Goal: Information Seeking & Learning: Compare options

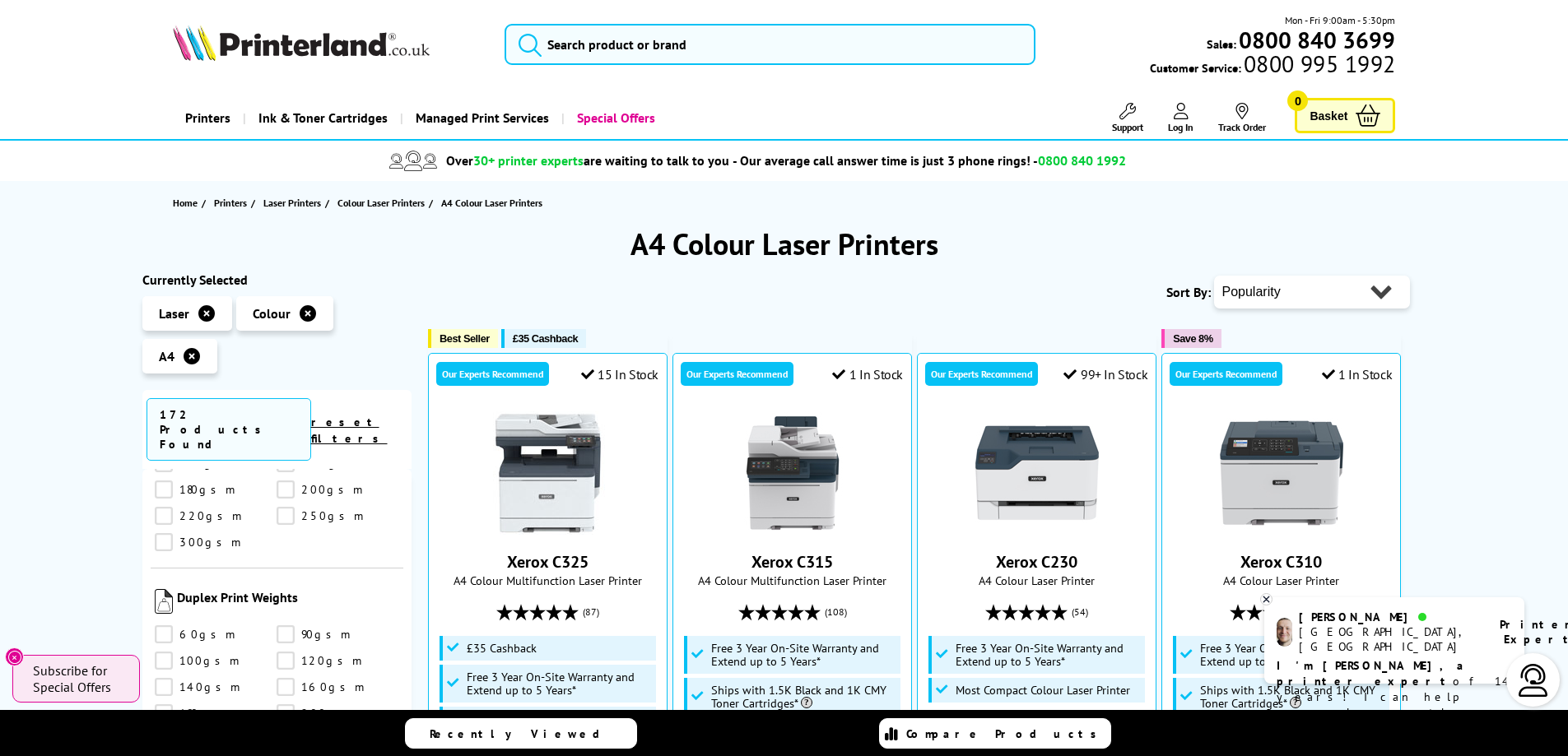
click at [1375, 295] on select "Popularity Rating Price - Low to High Price - High to Low Running Costs - Low t…" at bounding box center [1311, 292] width 196 height 33
select select "Price Ascending"
click at [1214, 276] on select "Popularity Rating Price - Low to High Price - High to Low Running Costs - Low t…" at bounding box center [1311, 292] width 196 height 33
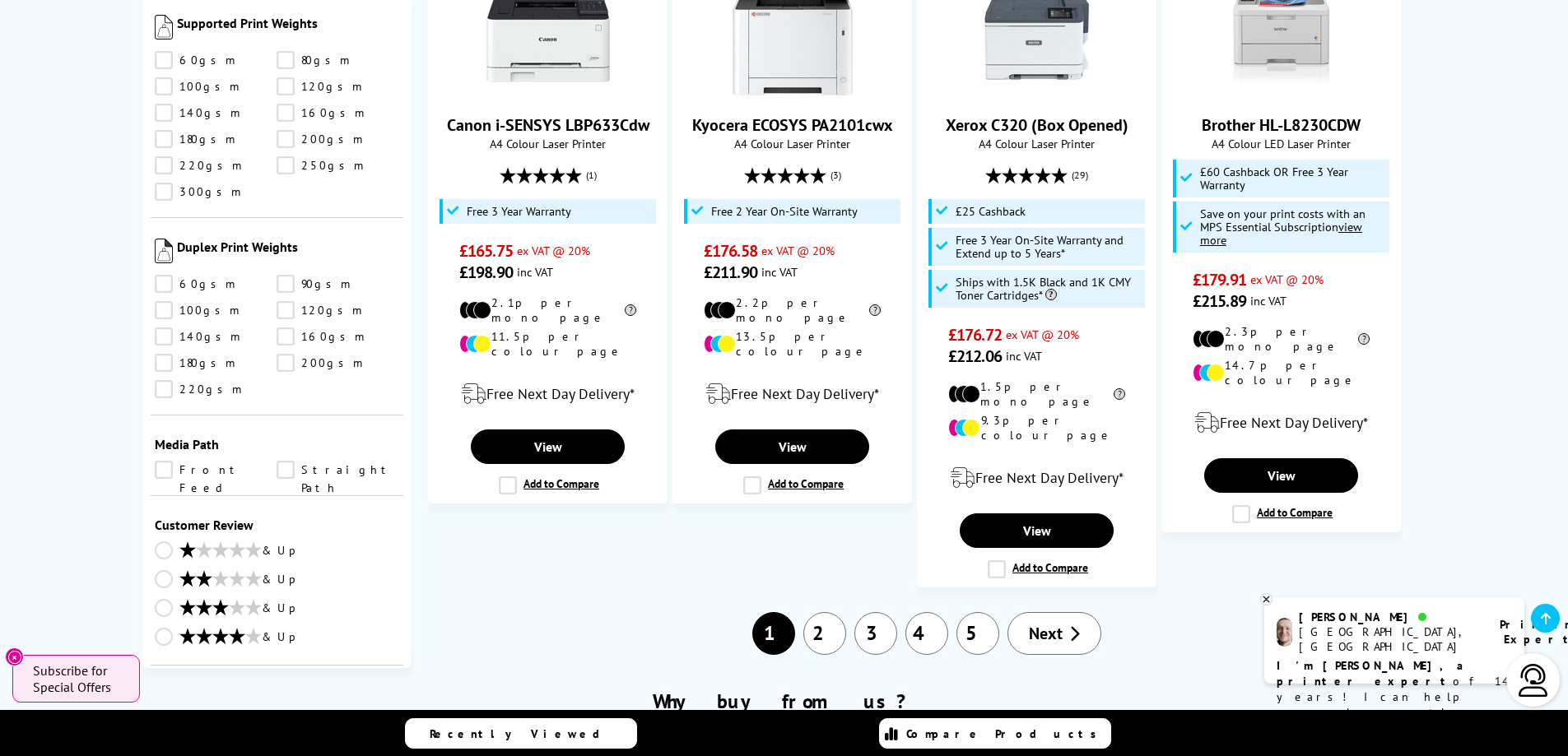
scroll to position [2099, 0]
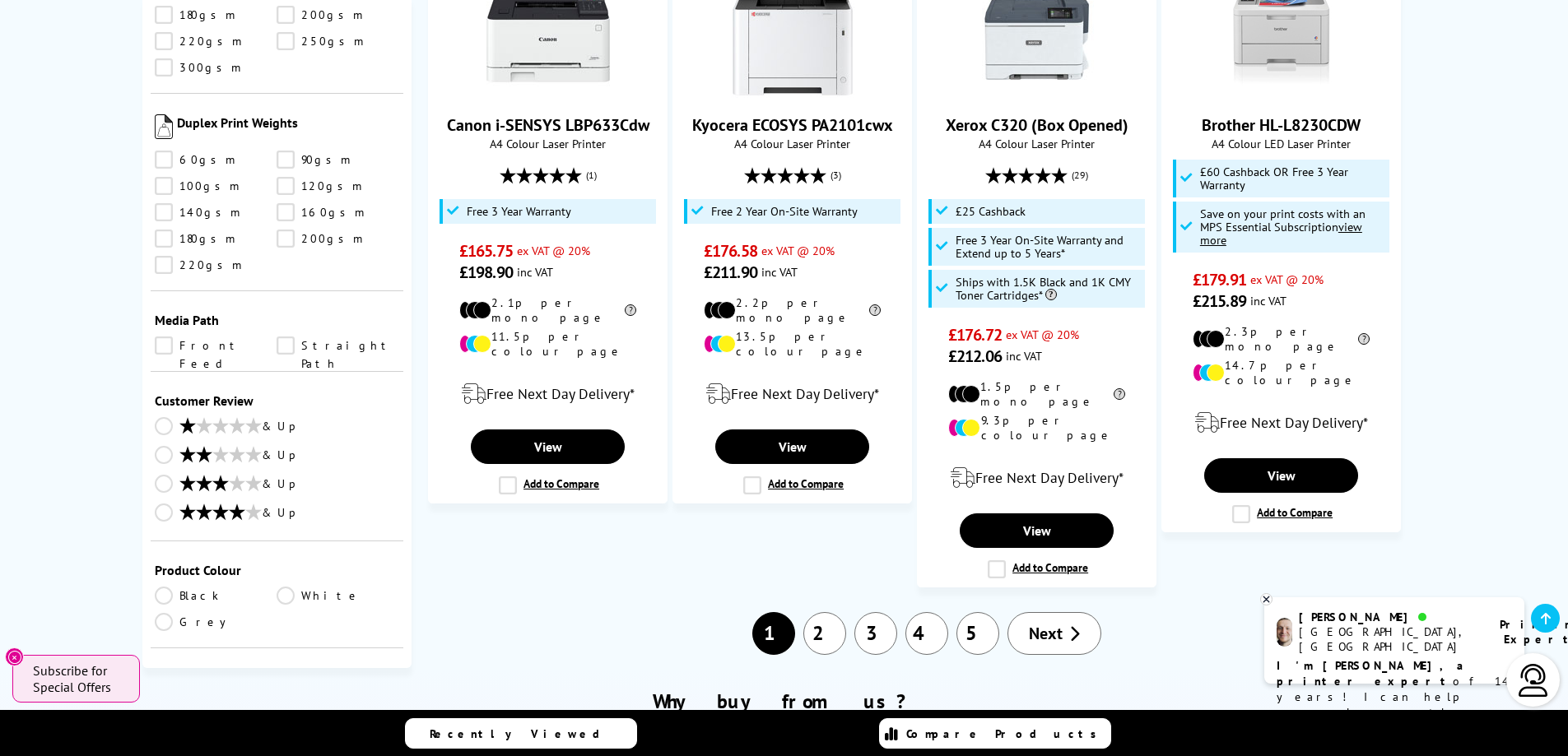
click at [372, 728] on select "0 100 200 300 400 500 600 700 800 900 1000 2000 3000 4000 5000 6000 8000 10000 …" at bounding box center [338, 738] width 123 height 20
select select "400"
click at [277, 728] on select "0 100 200 300 400 500 600 700 800 900 1000 2000 3000 4000 5000 6000 8000 10000 …" at bounding box center [338, 738] width 123 height 20
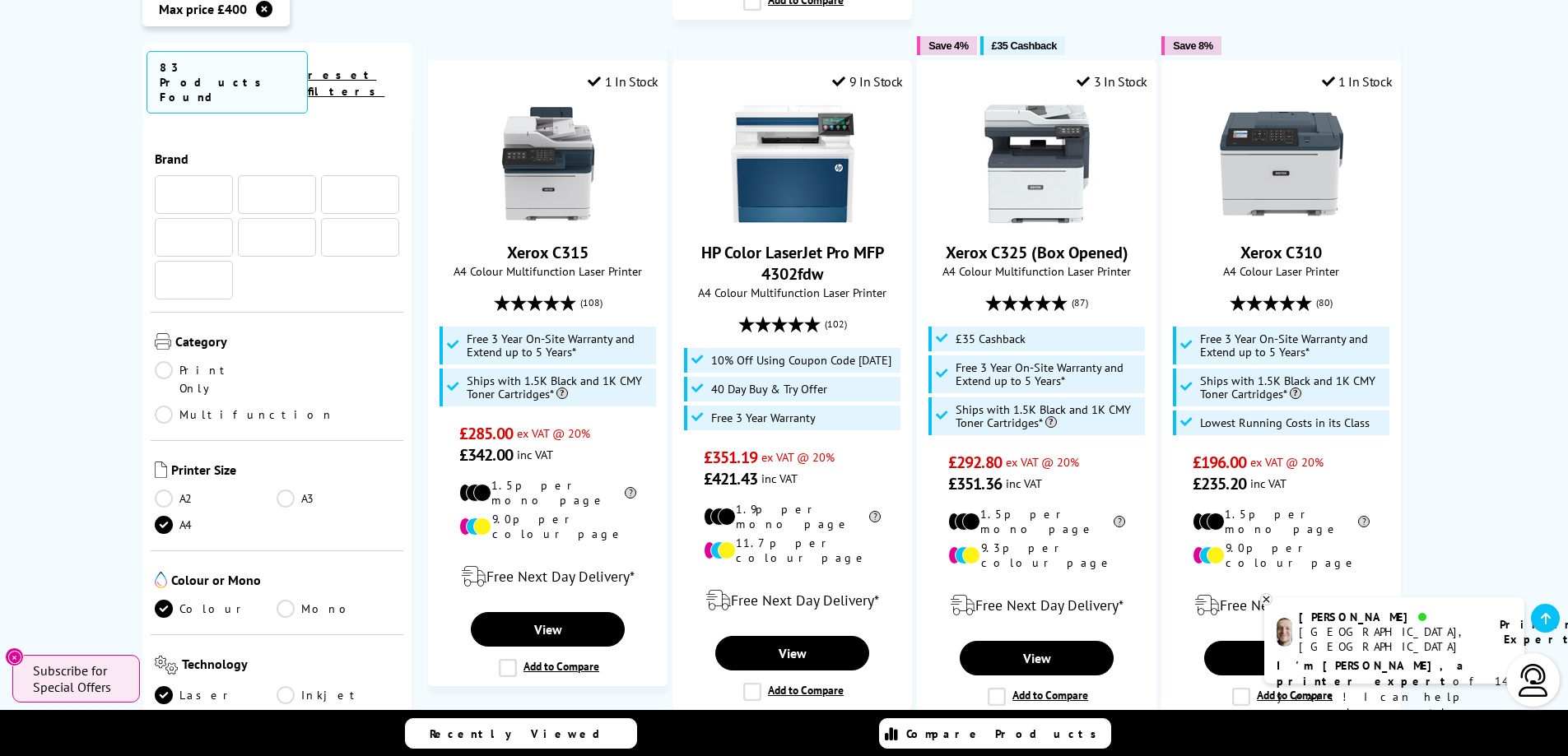
scroll to position [1984, 0]
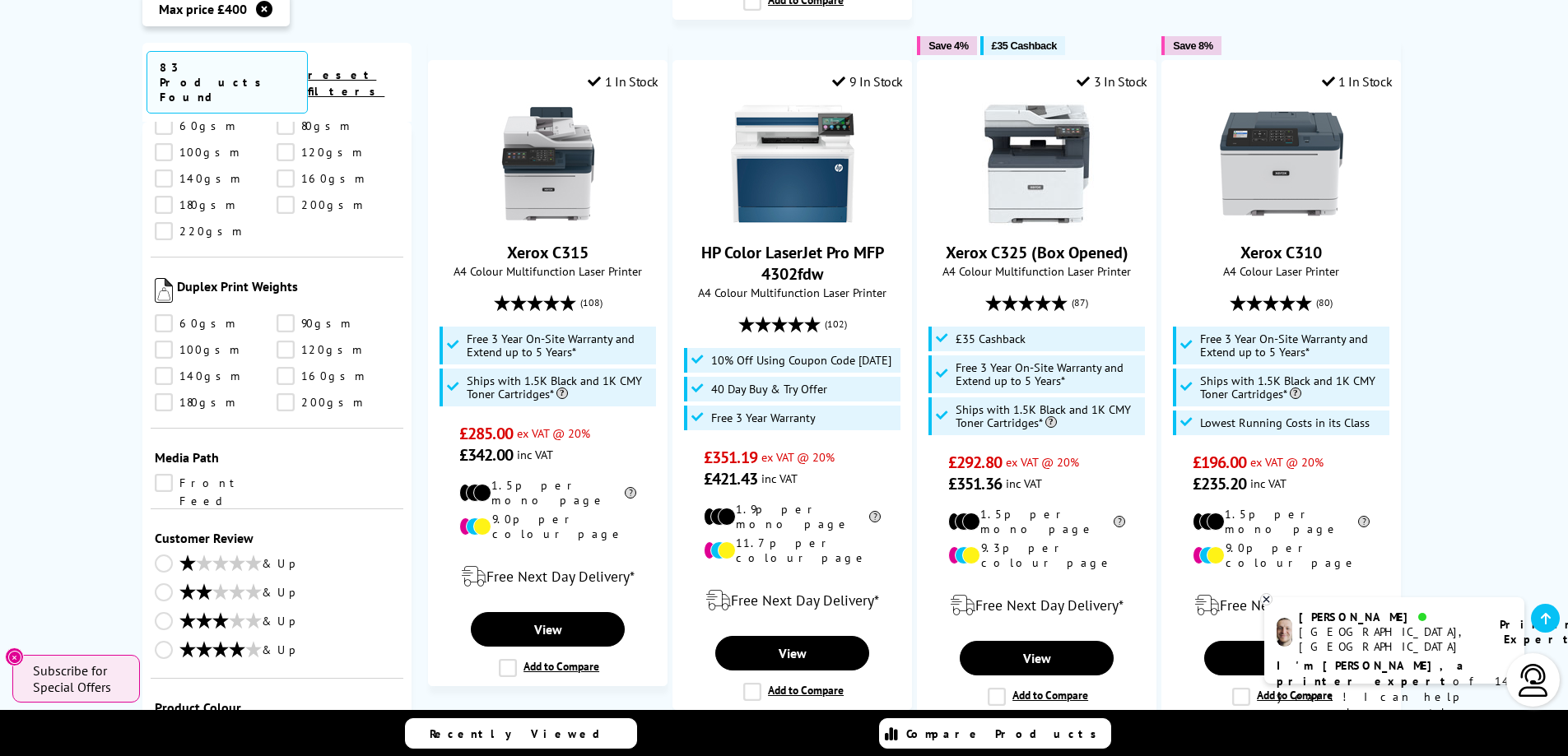
select select "200"
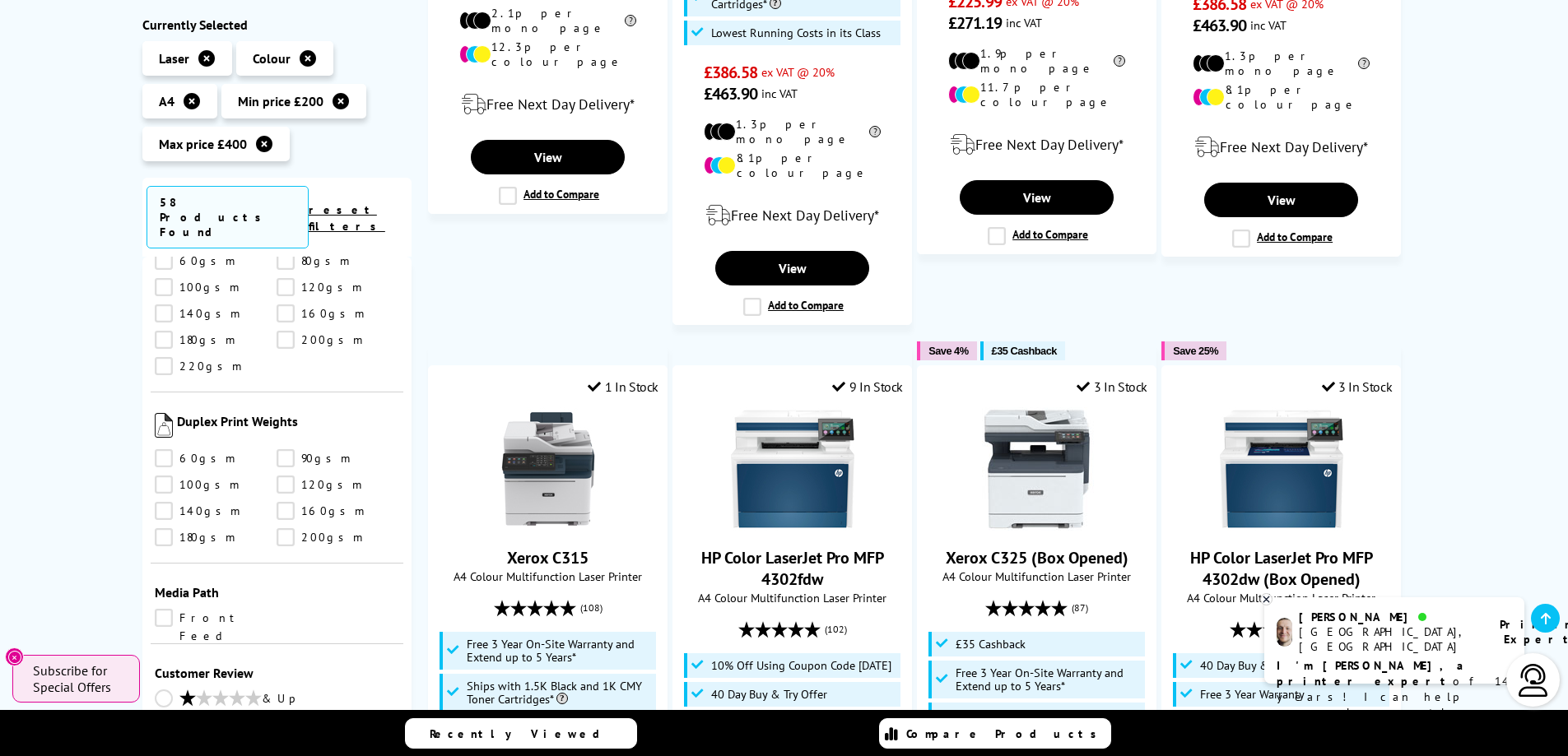
scroll to position [1563, 0]
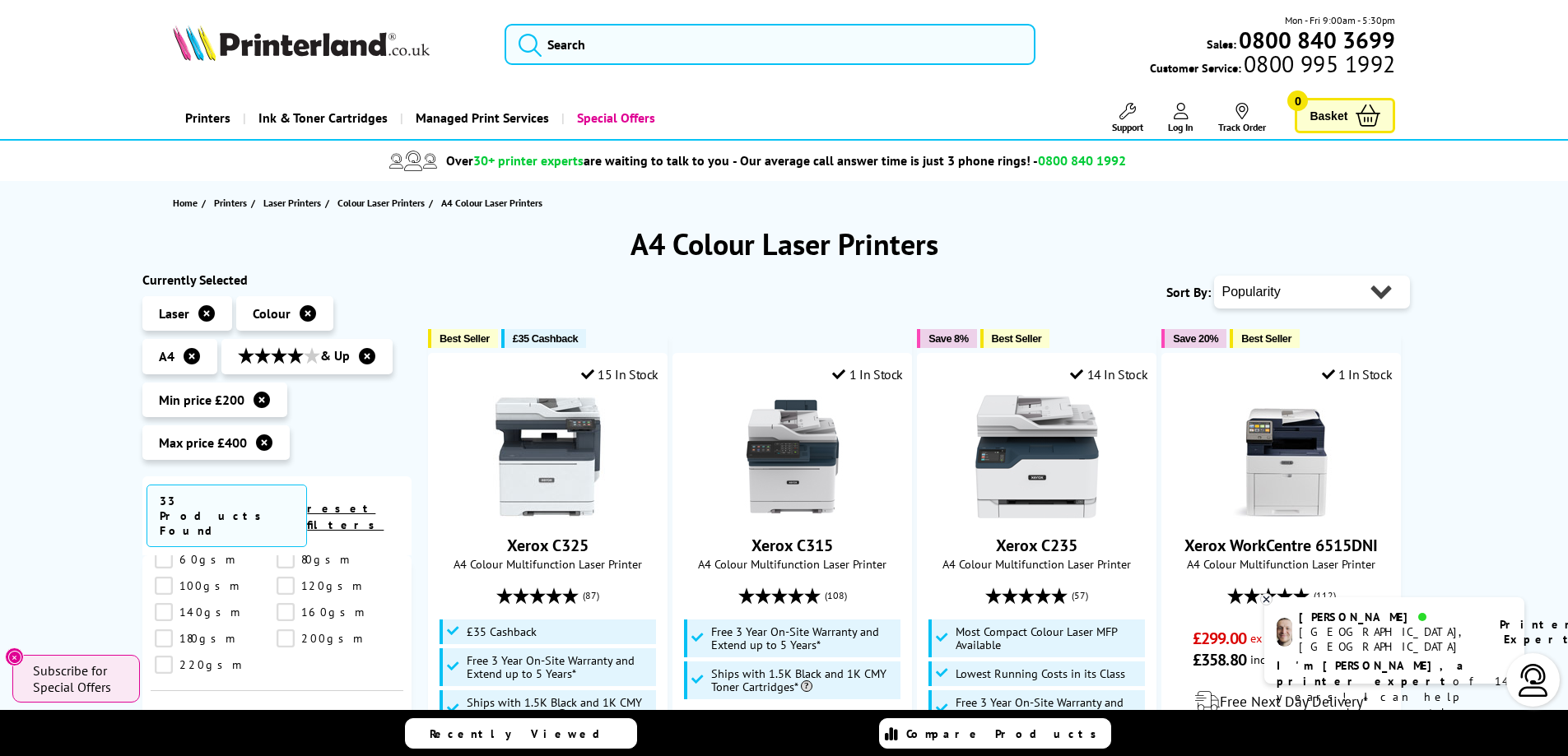
click at [1258, 288] on select "Popularity Rating Price - Low to High Price - High to Low Running Costs - Low t…" at bounding box center [1311, 292] width 196 height 33
select select "Price Descending"
click at [1214, 276] on select "Popularity Rating Price - Low to High Price - High to Low Running Costs - Low t…" at bounding box center [1311, 292] width 196 height 33
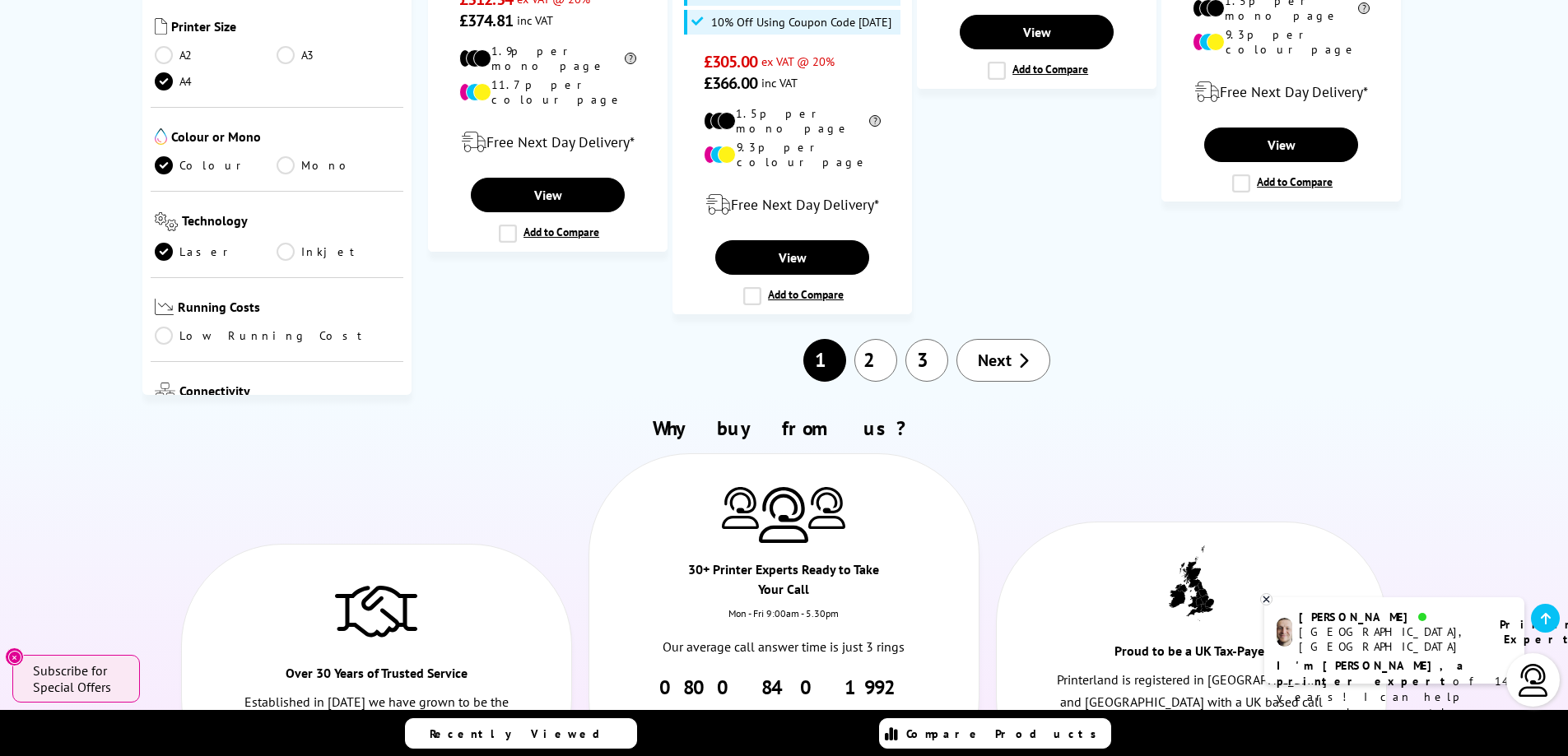
scroll to position [2139, 0]
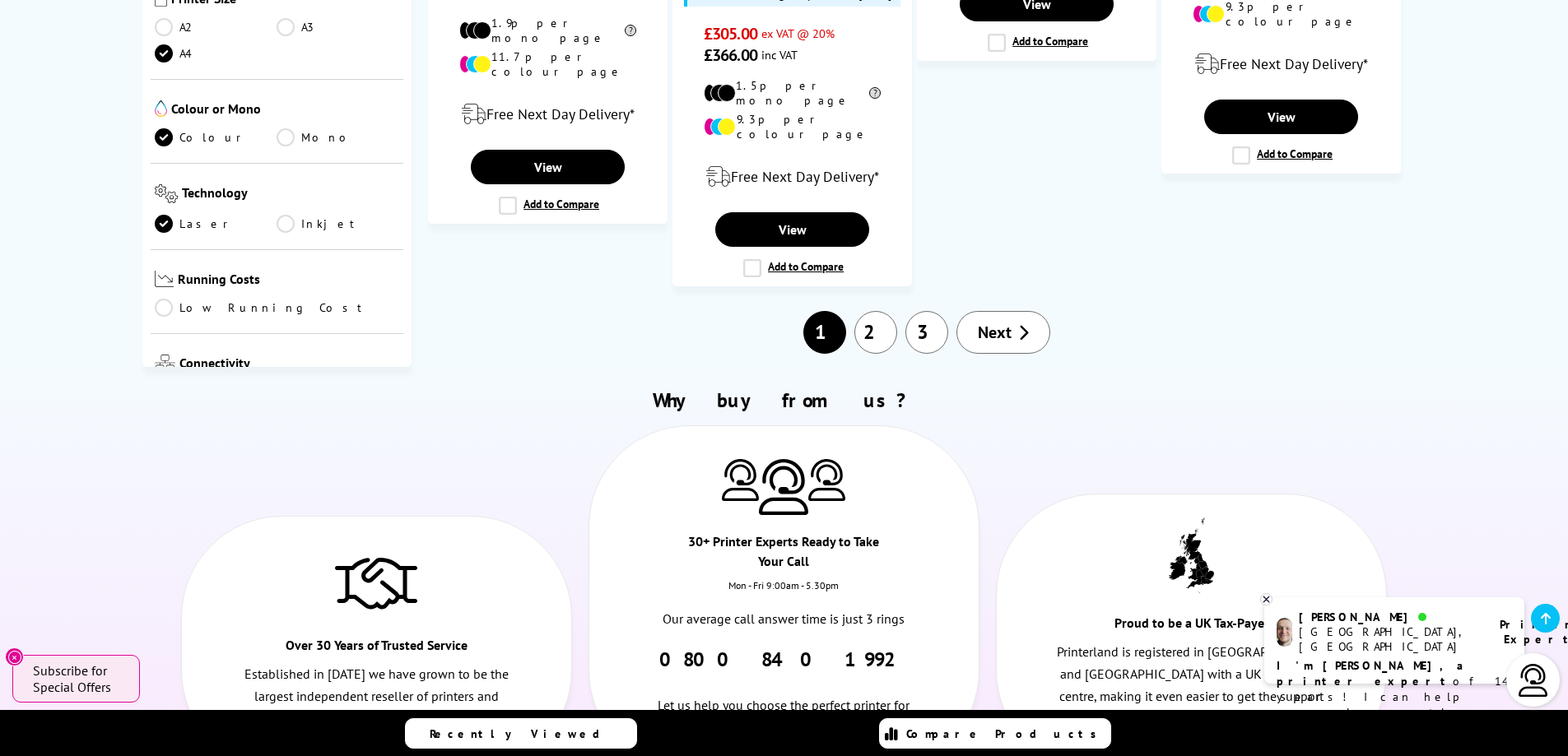
click at [992, 322] on span "Next" at bounding box center [994, 332] width 34 height 21
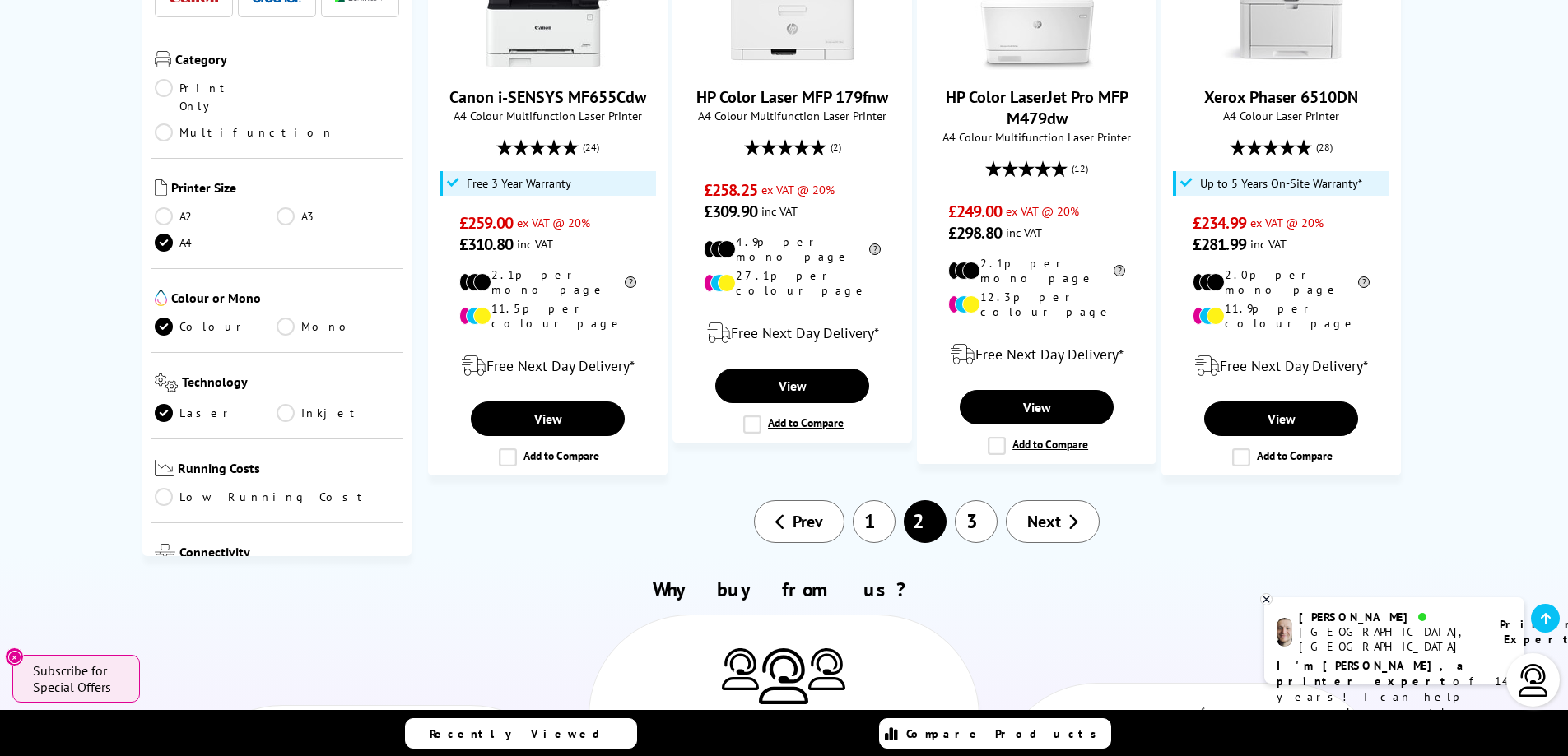
scroll to position [1892, 0]
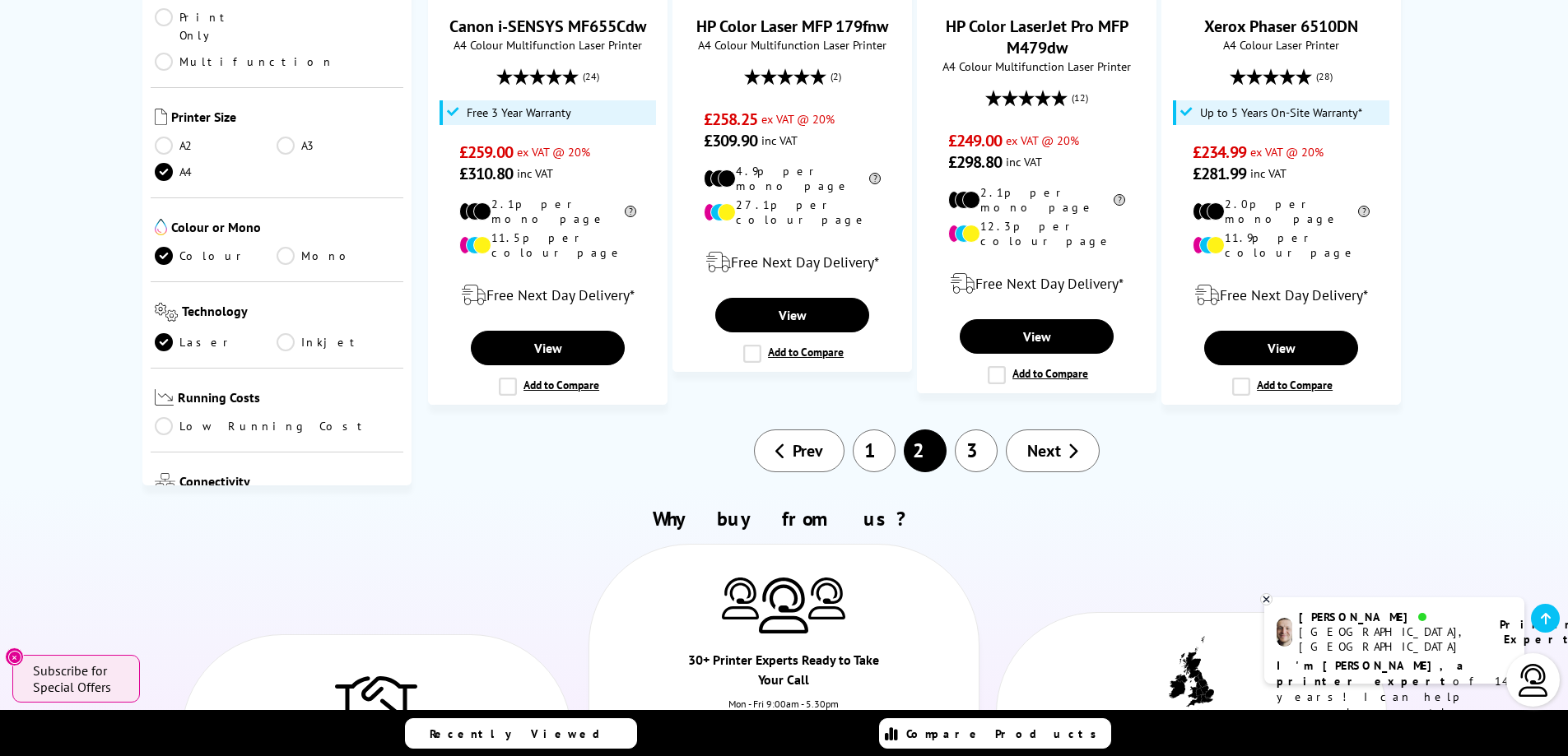
click at [972, 430] on link "3" at bounding box center [976, 451] width 43 height 43
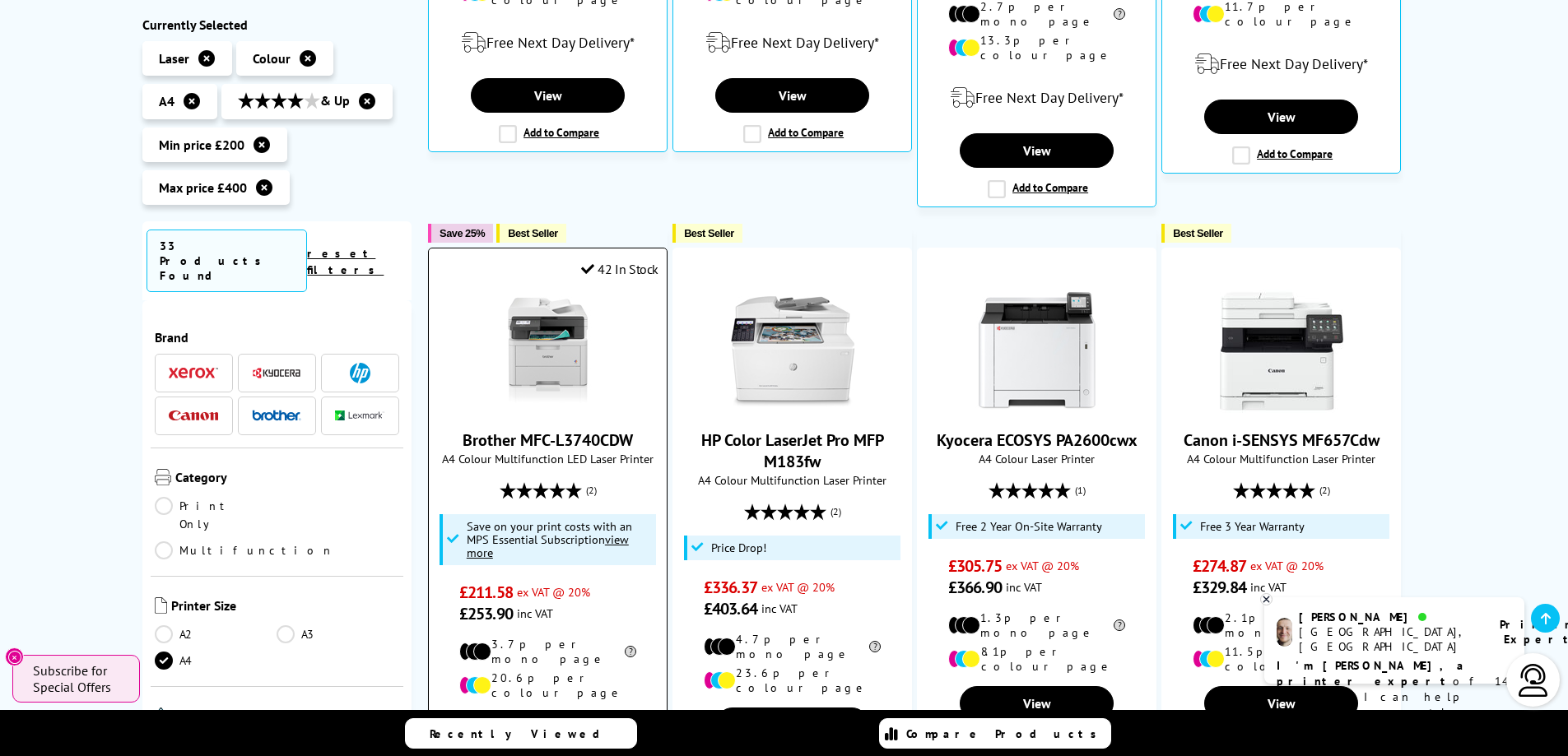
scroll to position [740, 0]
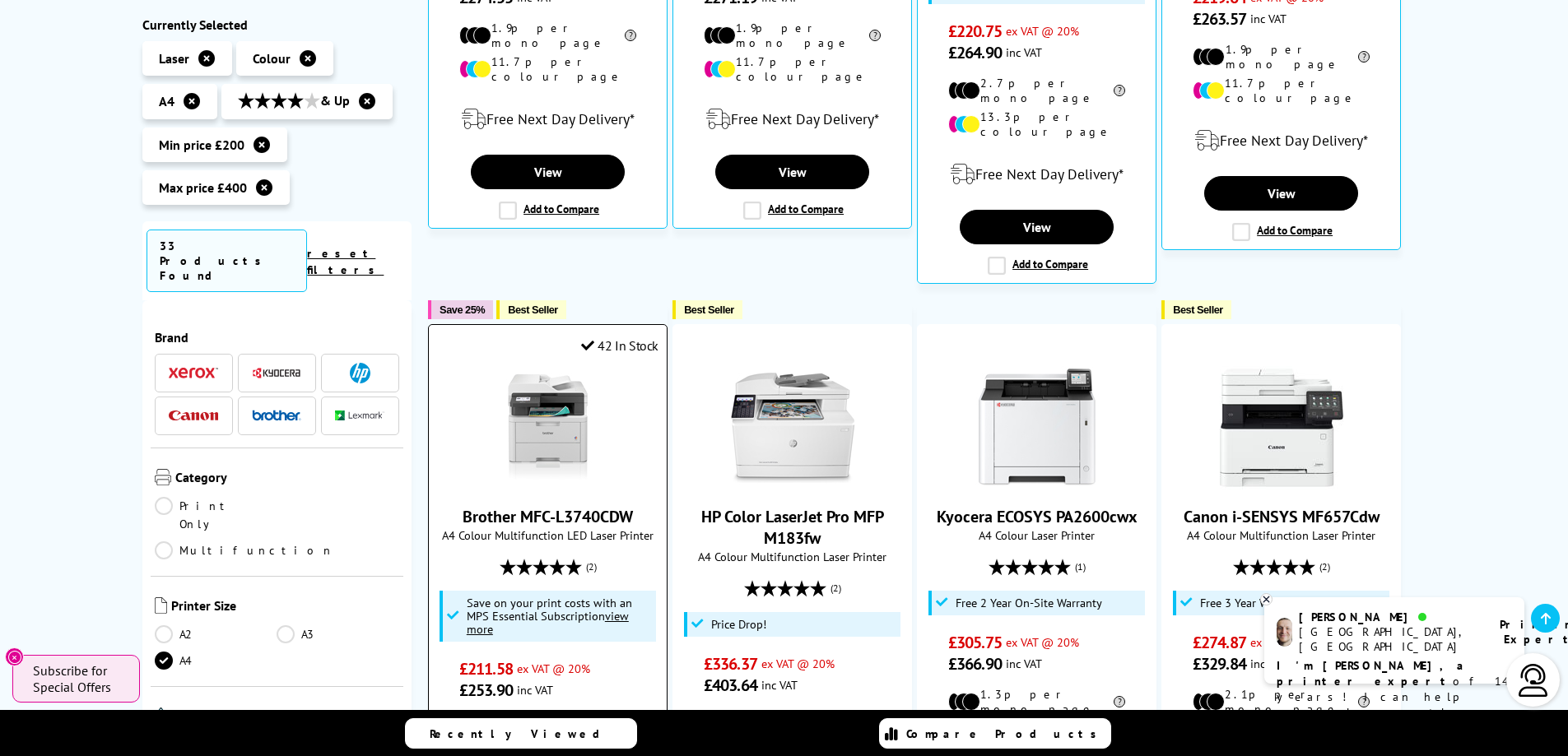
click at [550, 409] on img at bounding box center [548, 427] width 124 height 124
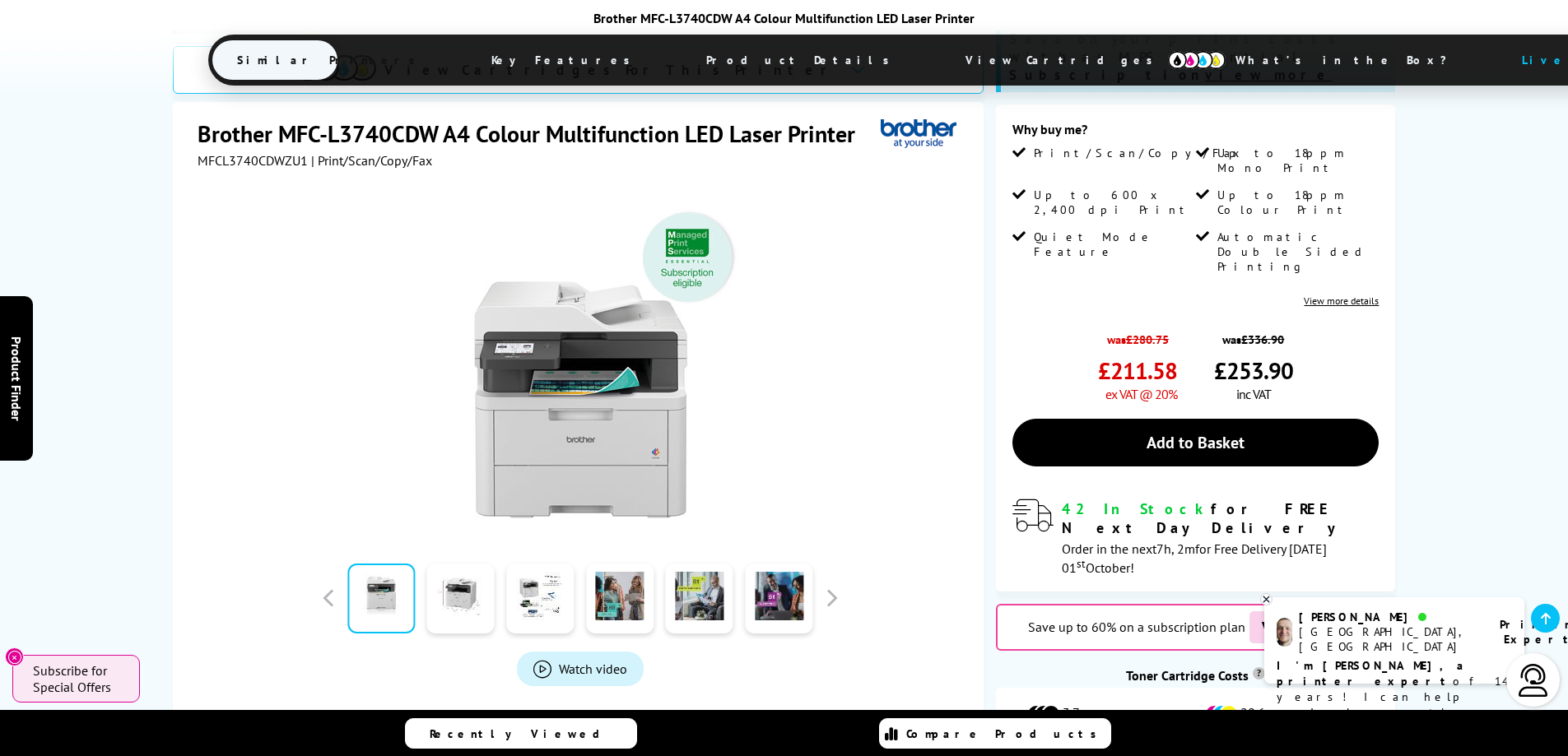
scroll to position [576, 0]
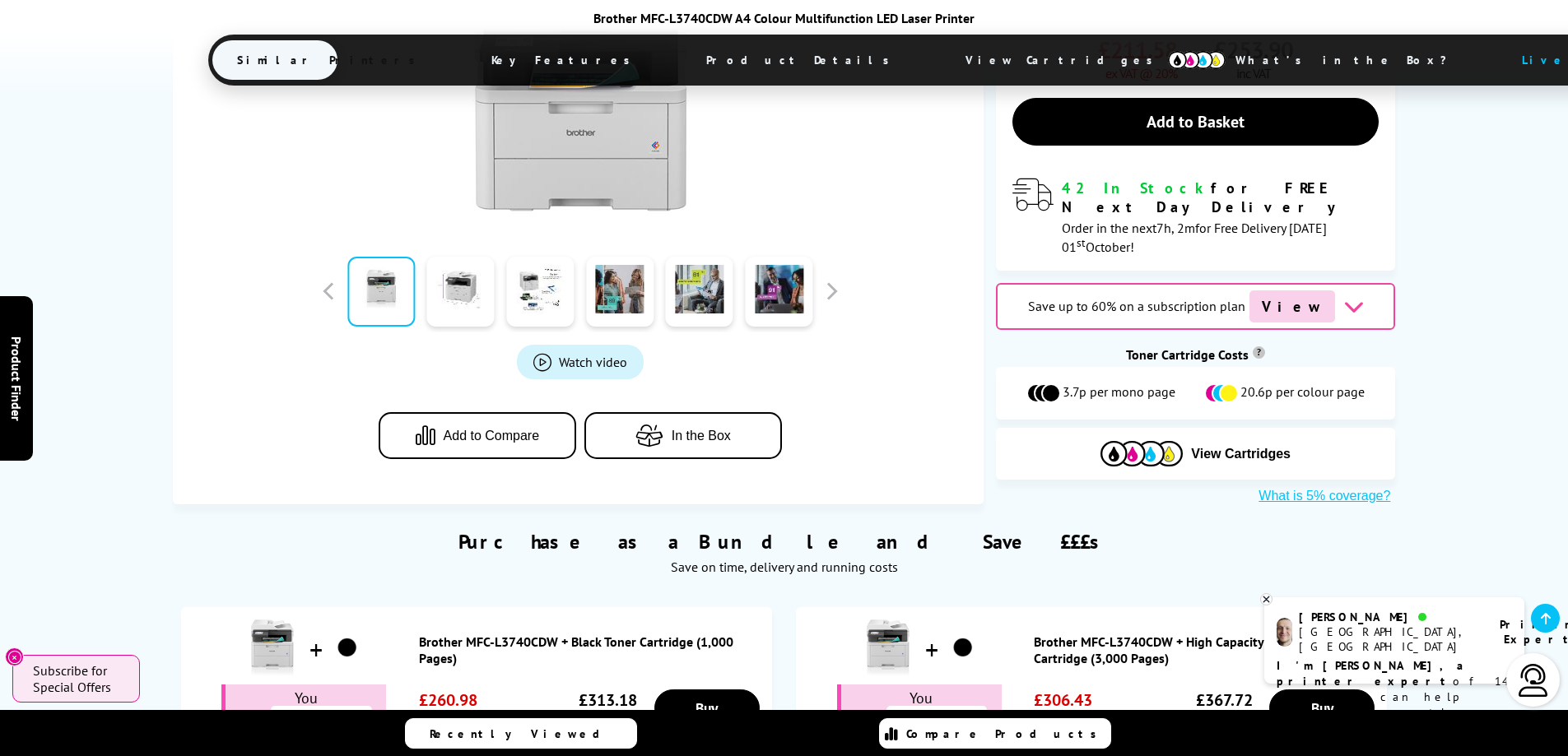
click at [468, 412] on button "Add to Compare" at bounding box center [477, 436] width 198 height 47
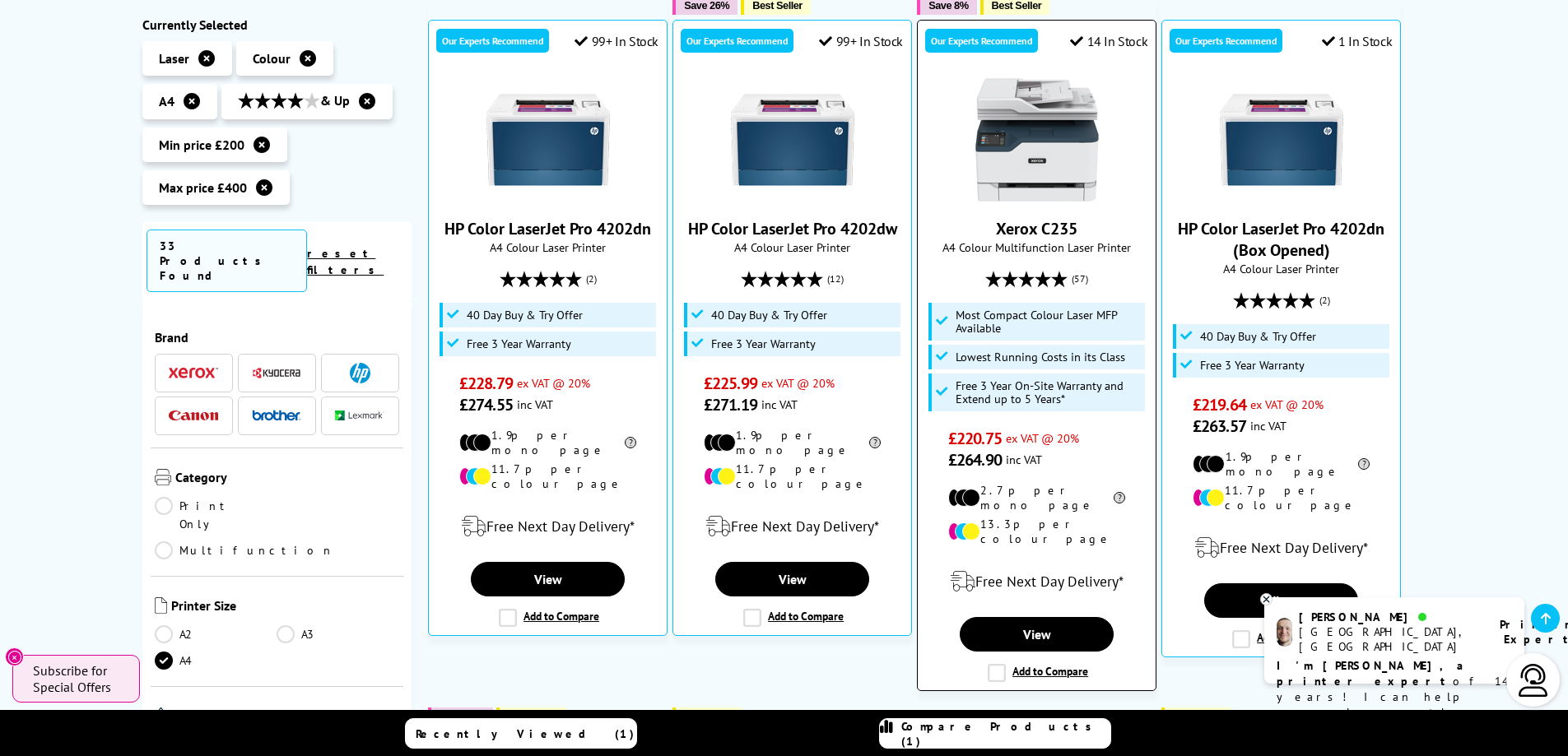
scroll to position [329, 0]
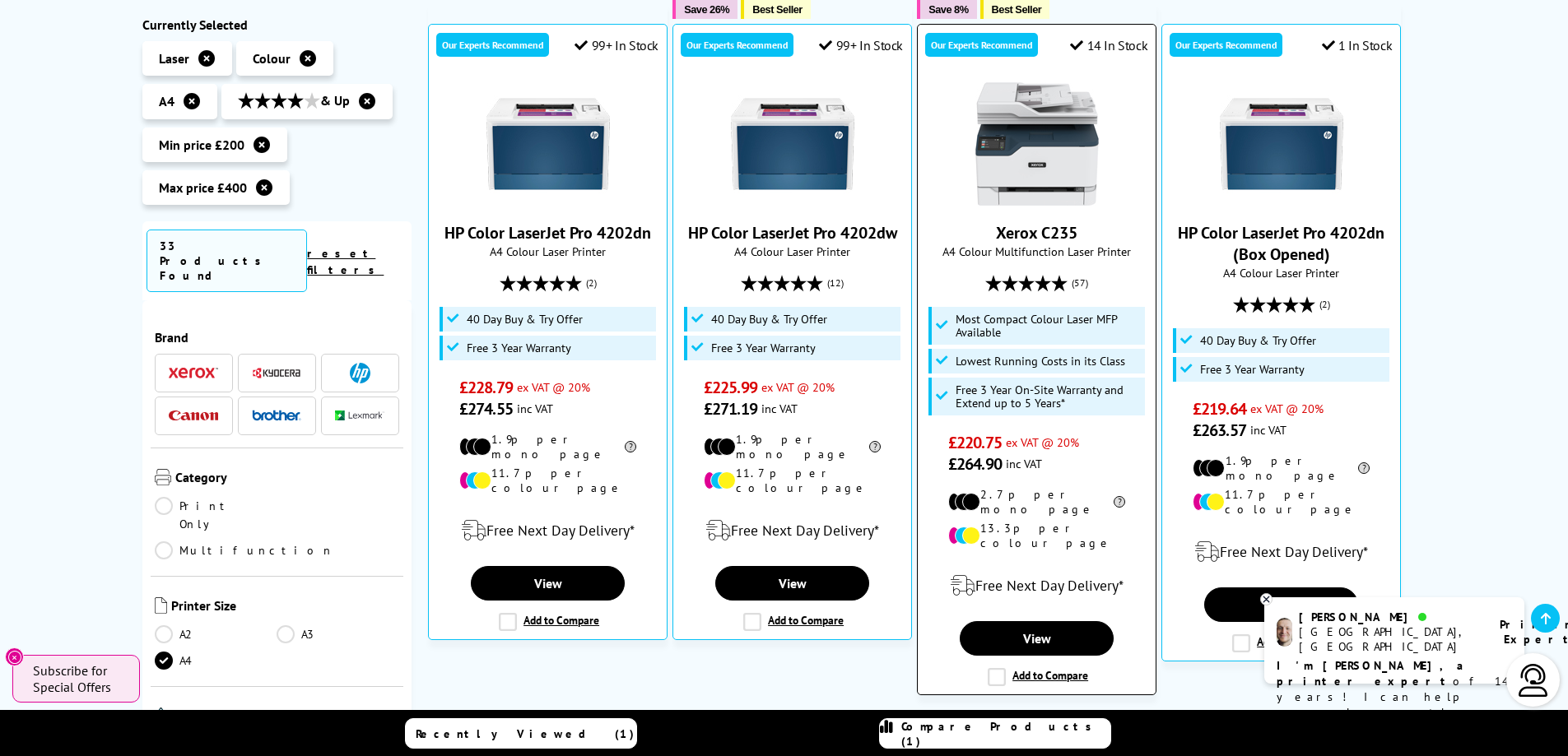
click at [1043, 668] on label "Add to Compare" at bounding box center [1037, 677] width 100 height 19
click at [0, 0] on input "Add to Compare" at bounding box center [0, 0] width 0 height 0
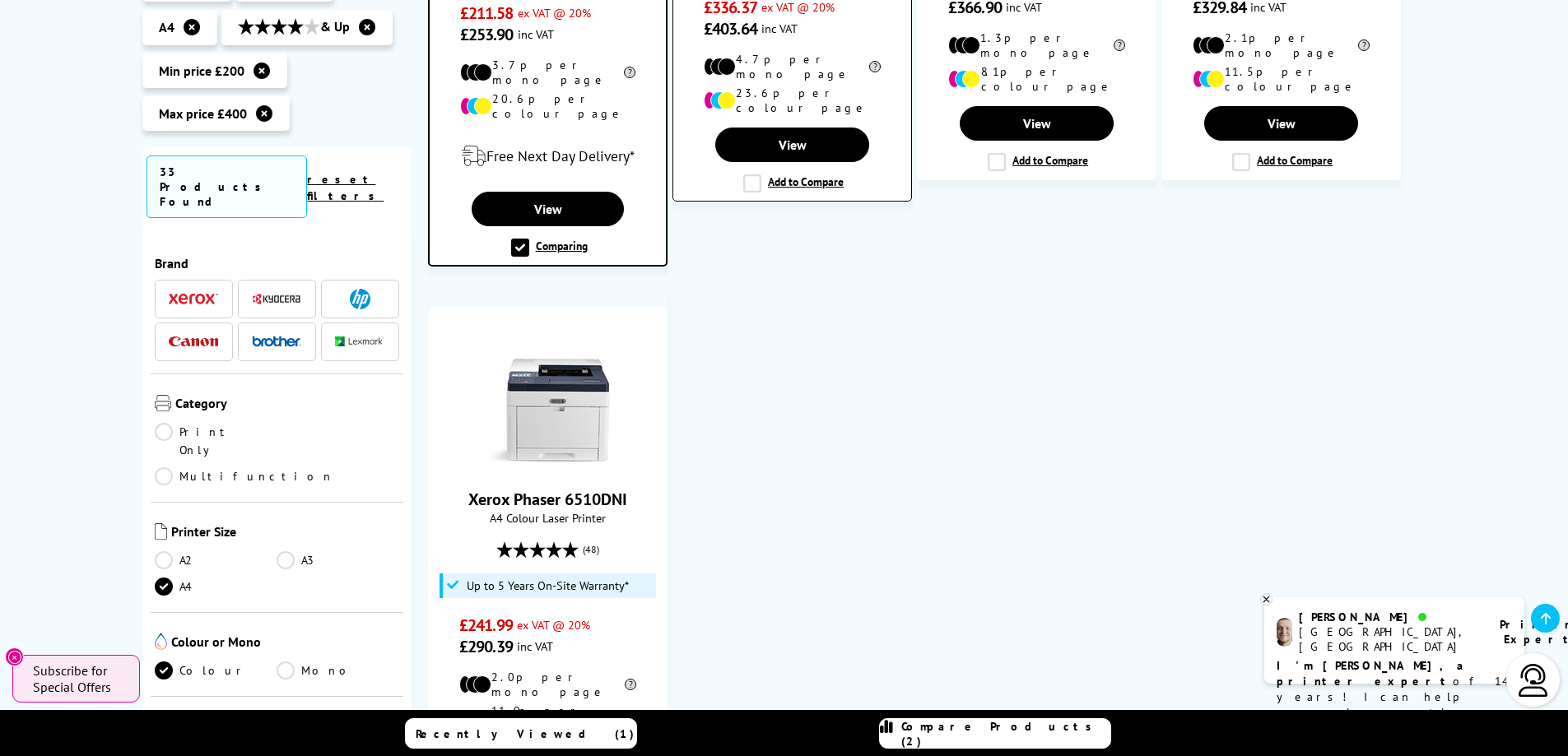
scroll to position [1727, 0]
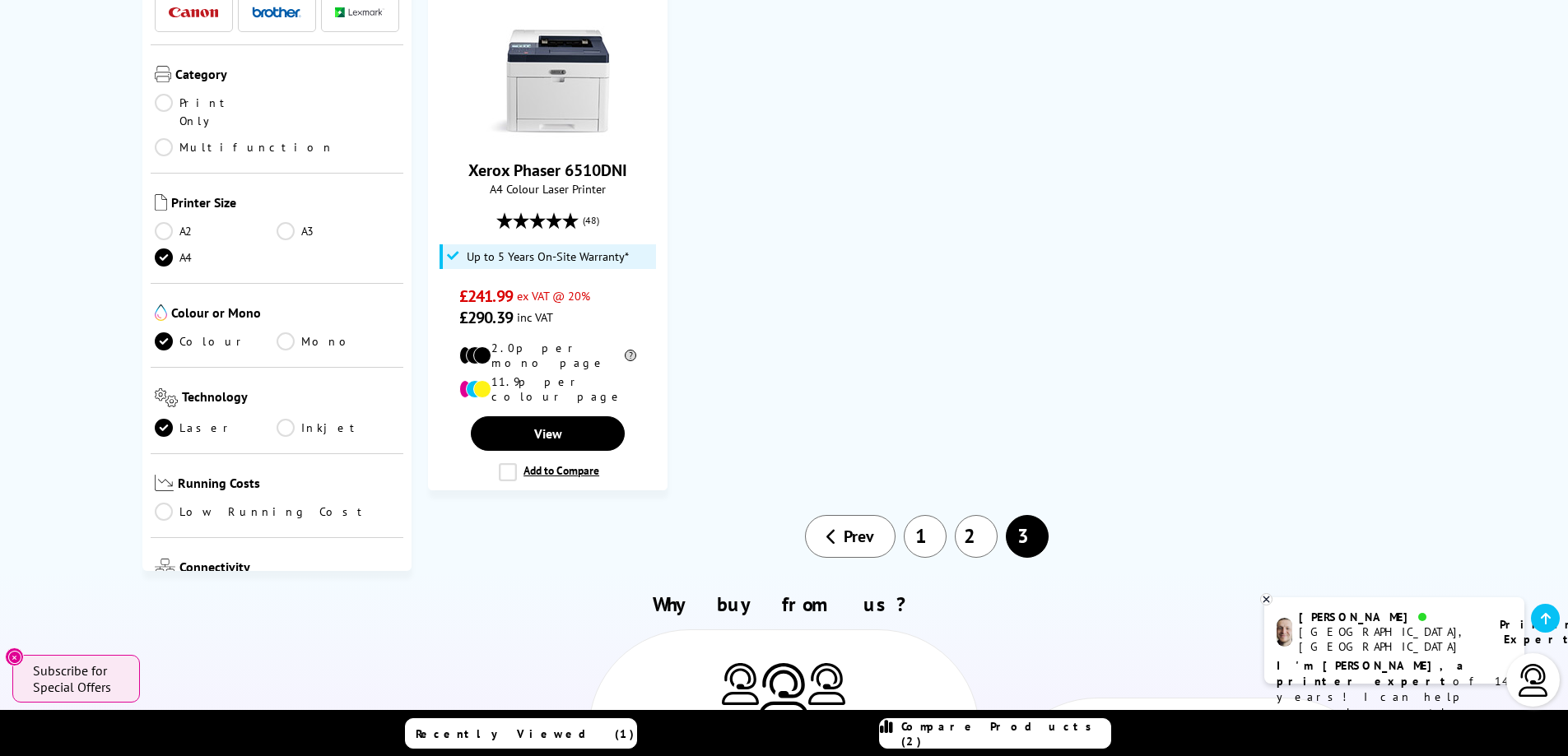
click at [974, 515] on link "2" at bounding box center [976, 536] width 43 height 43
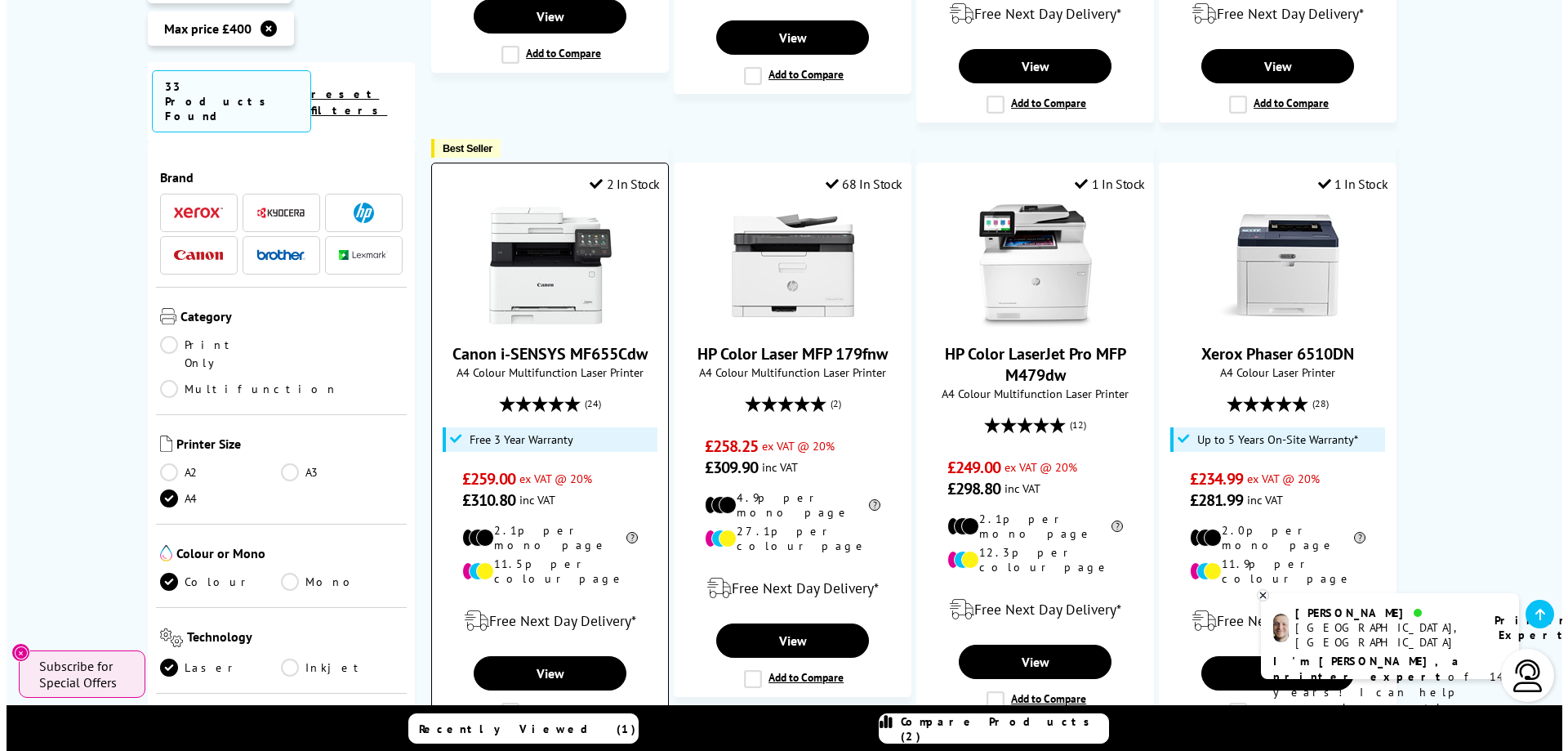
scroll to position [1553, 0]
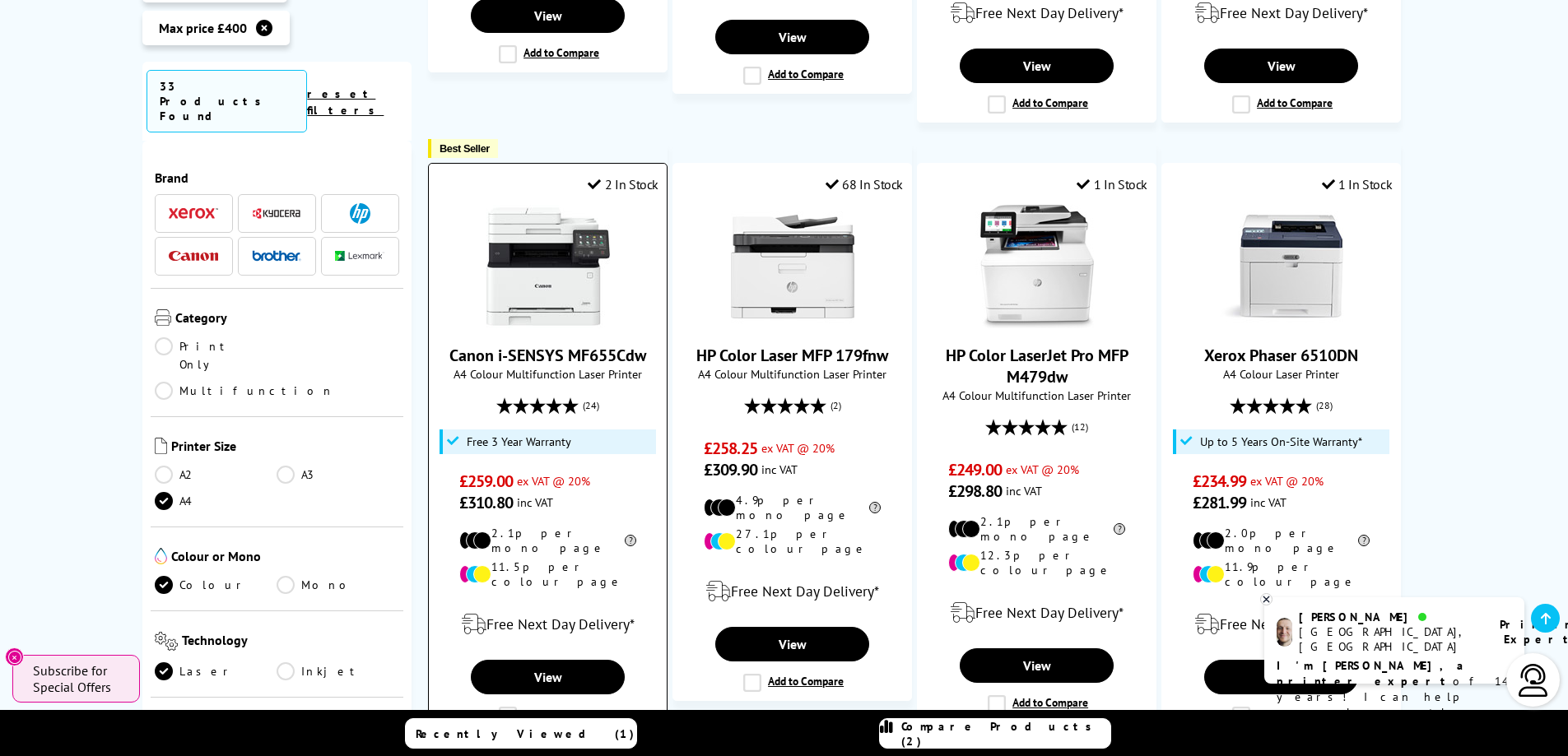
click at [560, 706] on label "Add to Compare" at bounding box center [548, 716] width 100 height 19
click at [0, 0] on input "Add to Compare" at bounding box center [0, 0] width 0 height 0
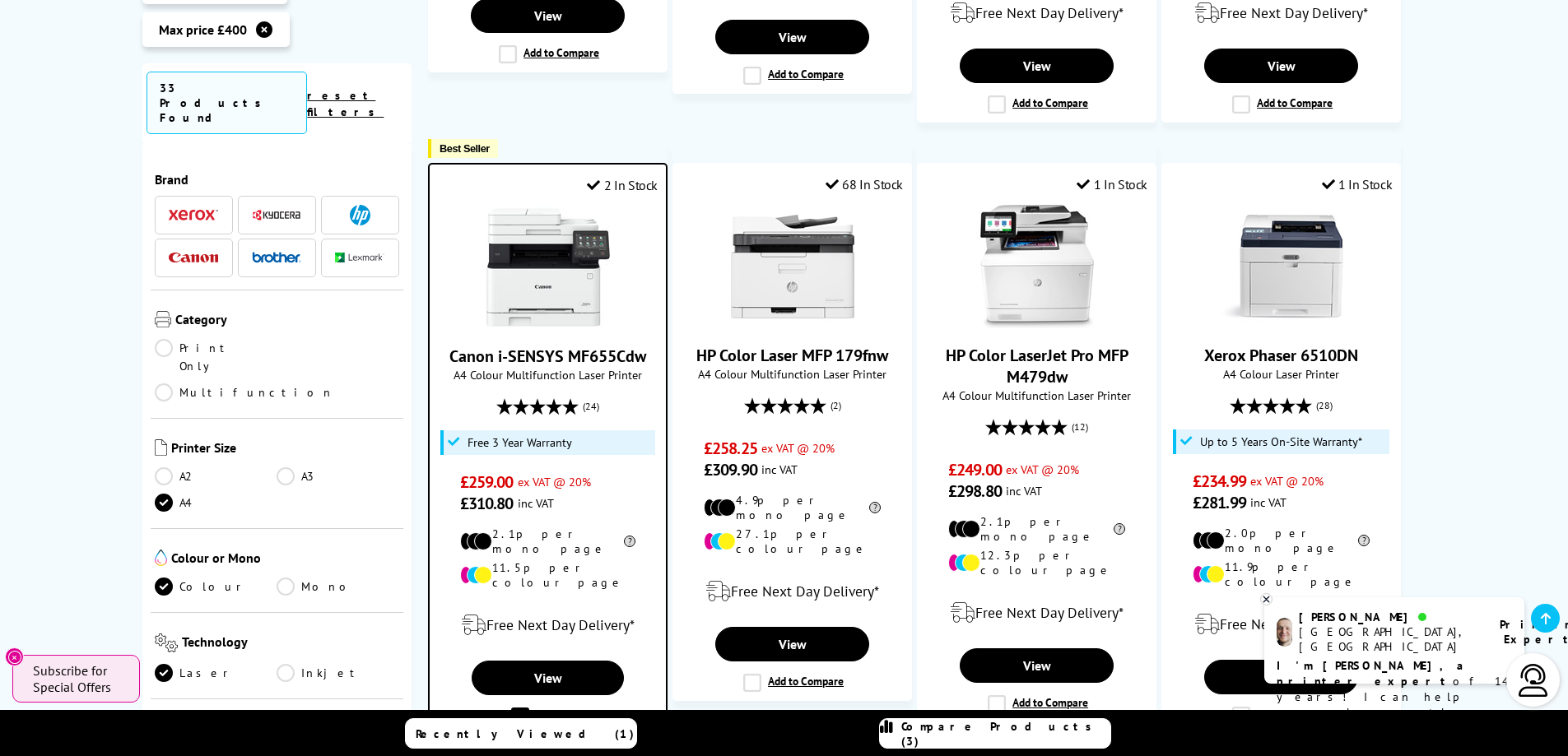
click at [988, 730] on span "Compare Products (3)" at bounding box center [1005, 733] width 209 height 29
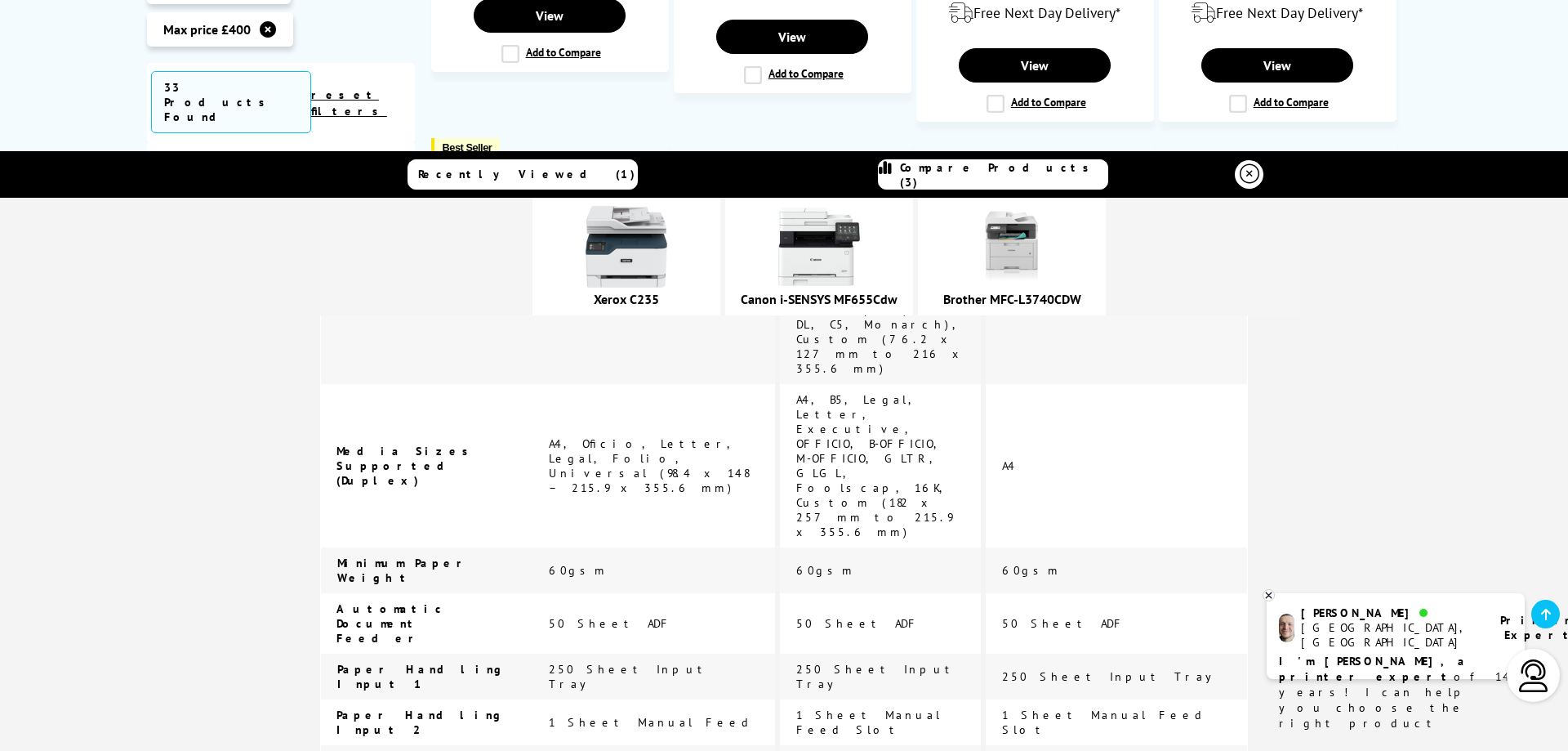
scroll to position [3869, 0]
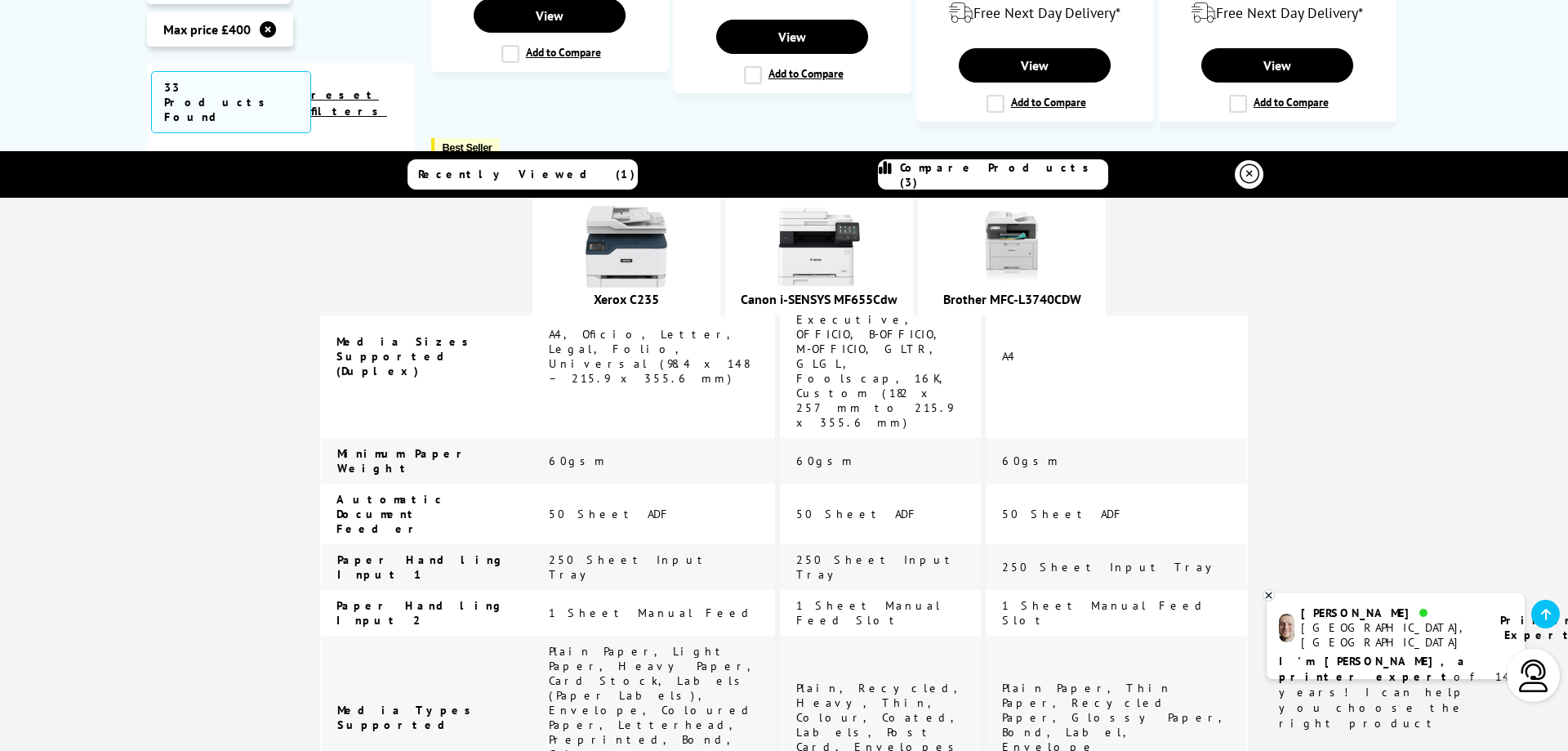
click at [1053, 248] on img at bounding box center [1012, 247] width 82 height 82
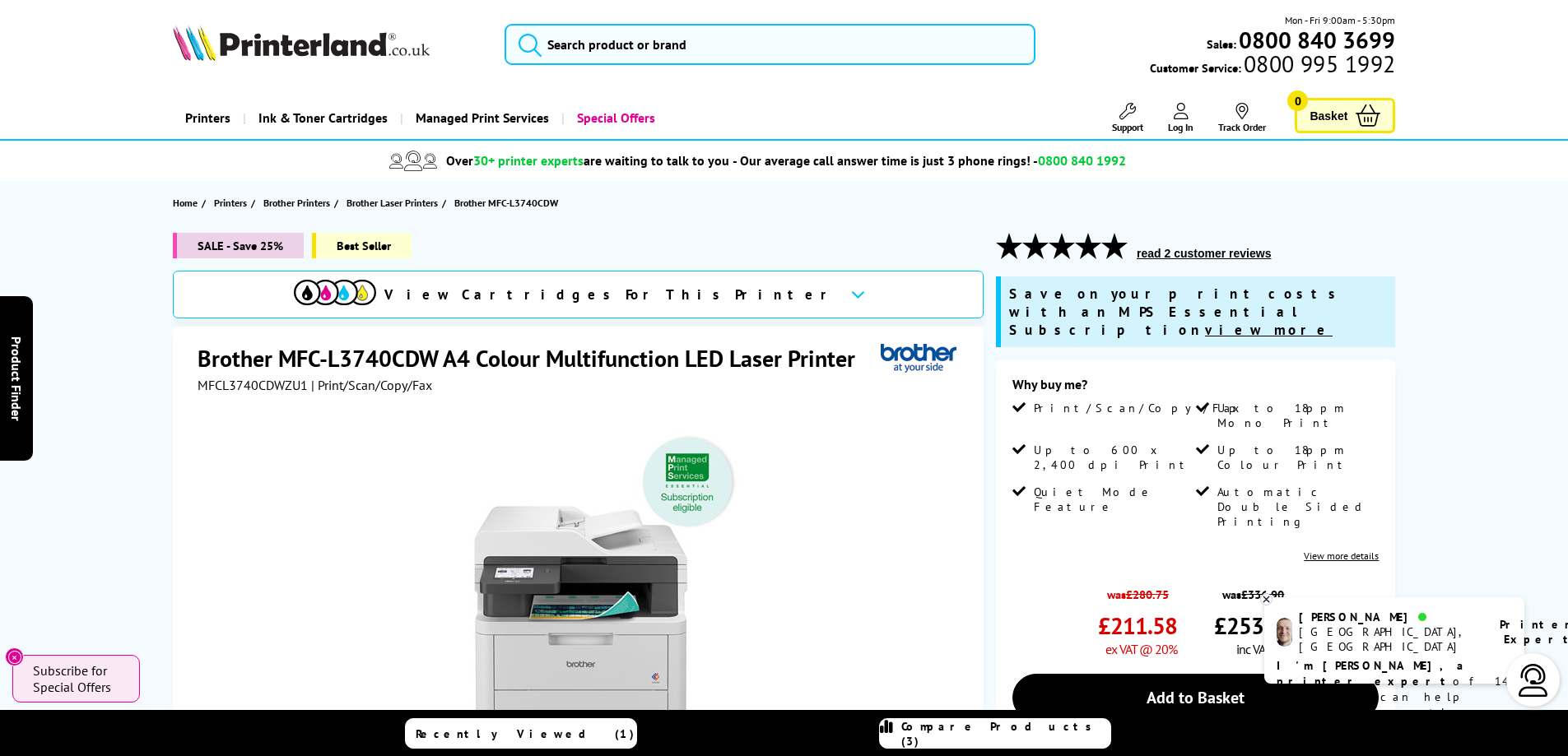
click at [1168, 251] on button "read 2 customer reviews" at bounding box center [1203, 254] width 144 height 15
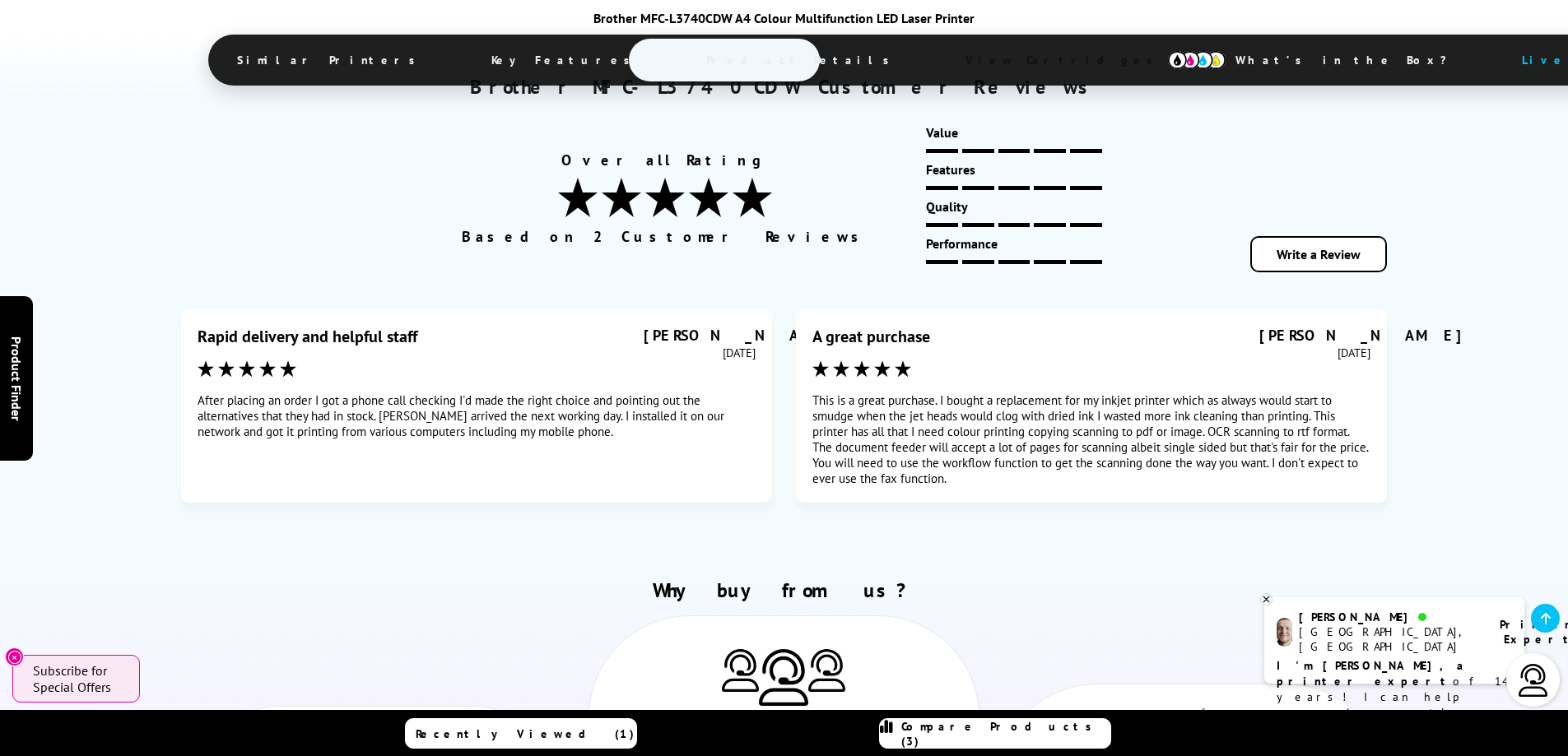
scroll to position [9120, 0]
